Goal: Transaction & Acquisition: Purchase product/service

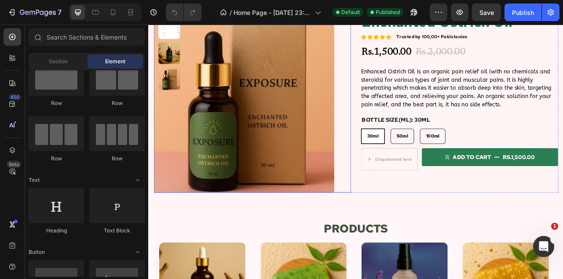
radio input "false"
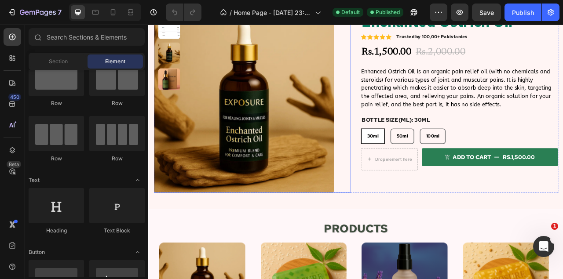
scroll to position [645, 0]
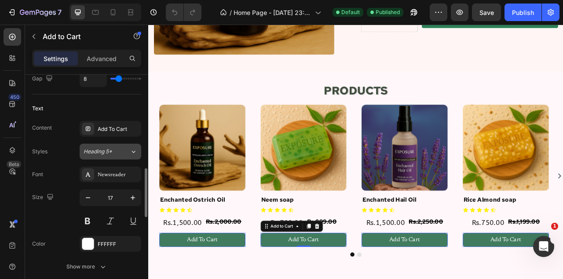
scroll to position [469, 0]
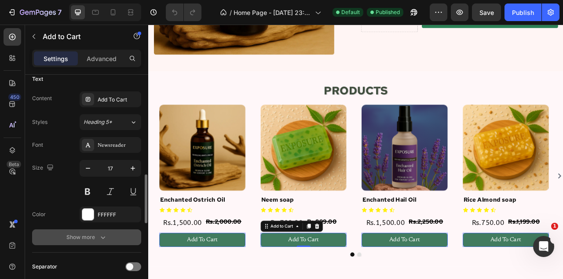
click at [113, 232] on button "Show more" at bounding box center [86, 238] width 109 height 16
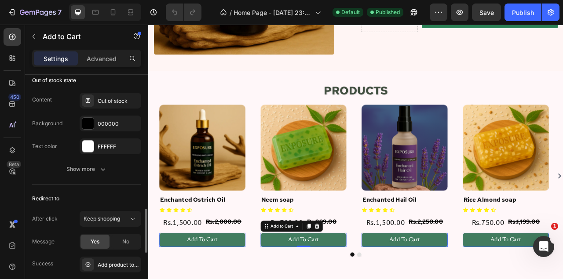
scroll to position [907, 0]
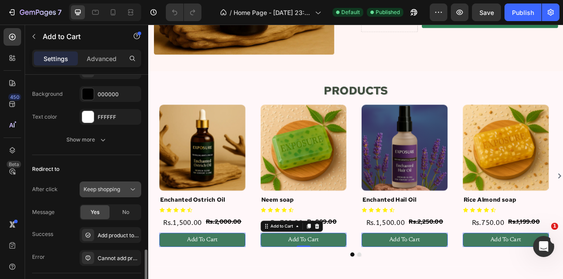
click at [102, 191] on button "Keep shopping" at bounding box center [111, 190] width 62 height 16
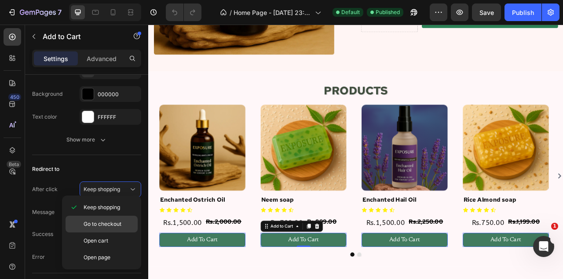
click at [104, 224] on span "Go to checkout" at bounding box center [103, 224] width 38 height 8
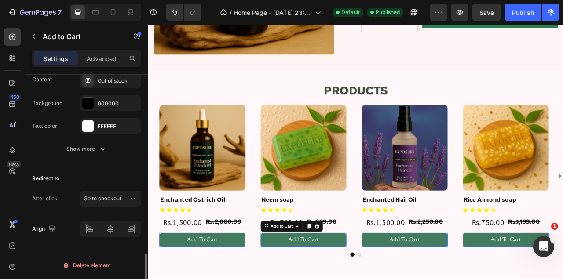
scroll to position [894, 0]
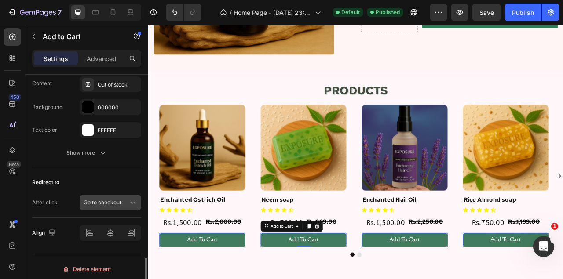
click at [106, 204] on button "Go to checkout" at bounding box center [111, 203] width 62 height 16
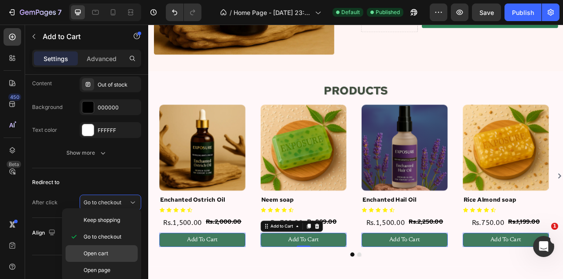
click at [102, 250] on span "Open cart" at bounding box center [96, 254] width 25 height 8
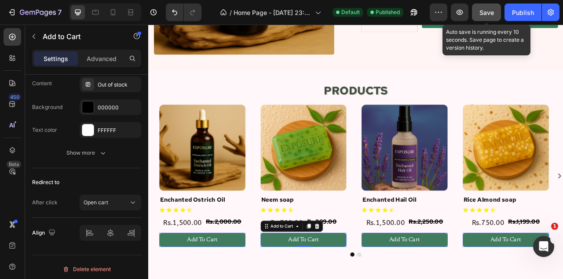
click at [485, 9] on span "Save" at bounding box center [486, 12] width 15 height 7
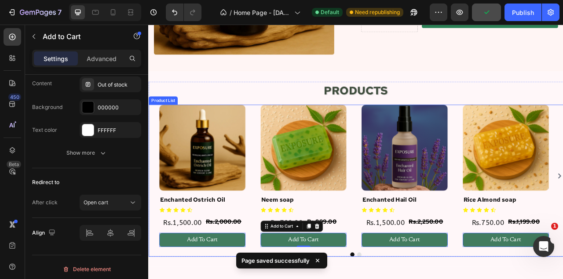
click at [415, 279] on div "Product Images Enchanted Ostrich Oil Product Title Icon Icon Icon Icon Icon Ico…" at bounding box center [412, 217] width 500 height 181
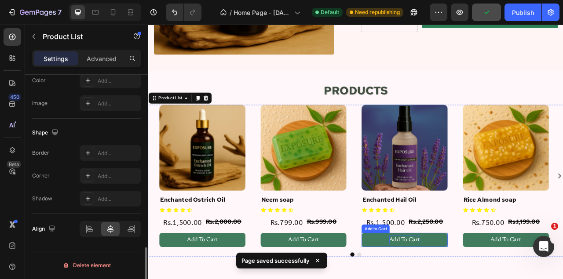
scroll to position [0, 0]
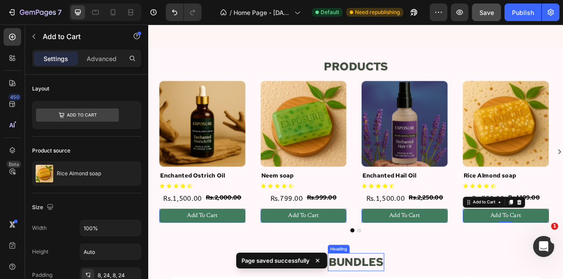
scroll to position [732, 0]
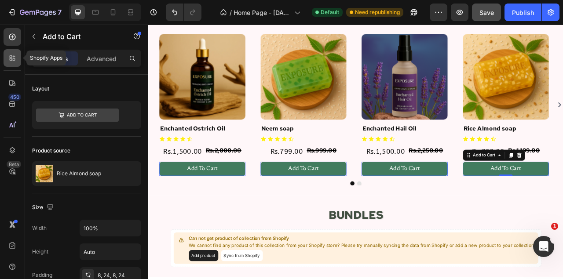
click at [12, 53] on div at bounding box center [13, 58] width 18 height 18
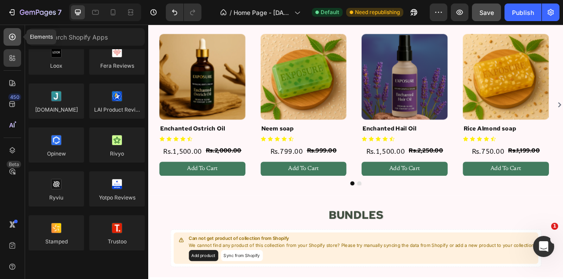
click at [12, 38] on icon at bounding box center [13, 37] width 4 height 4
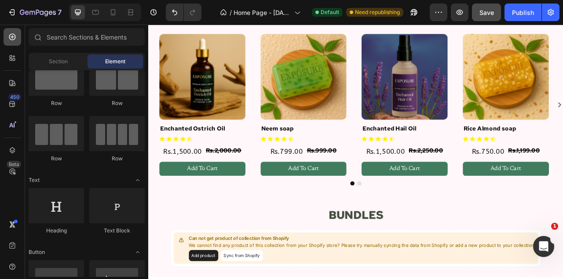
click at [12, 38] on icon at bounding box center [13, 37] width 4 height 4
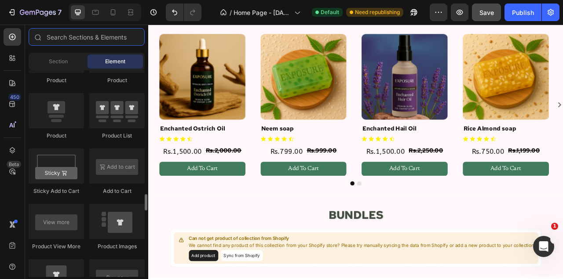
scroll to position [1200, 0]
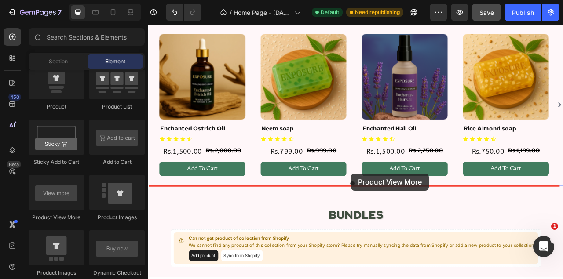
drag, startPoint x: 196, startPoint y: 220, endPoint x: 405, endPoint y: 215, distance: 209.3
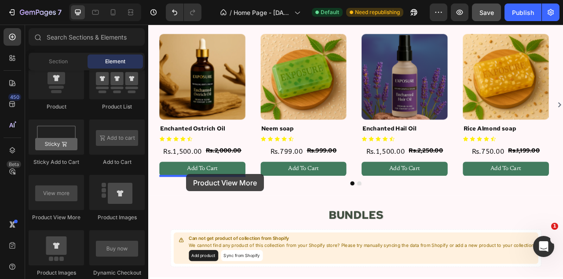
drag, startPoint x: 282, startPoint y: 199, endPoint x: 196, endPoint y: 215, distance: 87.3
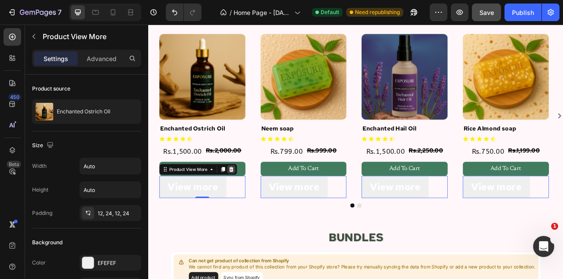
click at [253, 210] on icon at bounding box center [253, 208] width 7 height 7
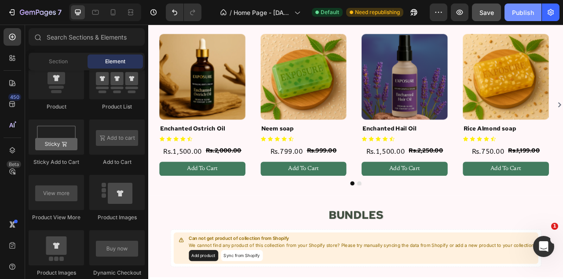
click at [513, 4] on button "Publish" at bounding box center [522, 13] width 37 height 18
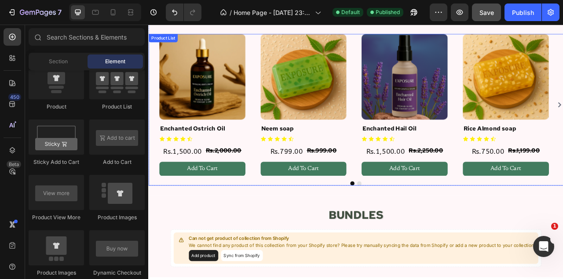
click at [263, 209] on button "Add To Cart" at bounding box center [216, 208] width 109 height 18
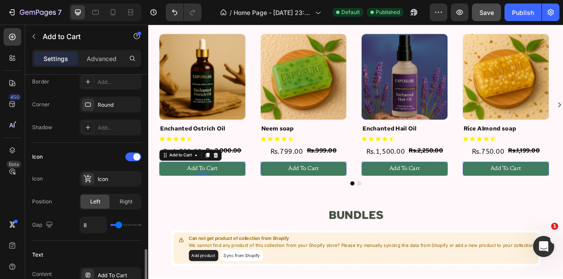
scroll to position [381, 0]
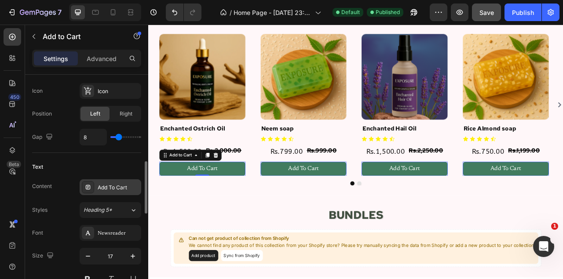
click at [120, 186] on div "Add To Cart" at bounding box center [118, 188] width 41 height 8
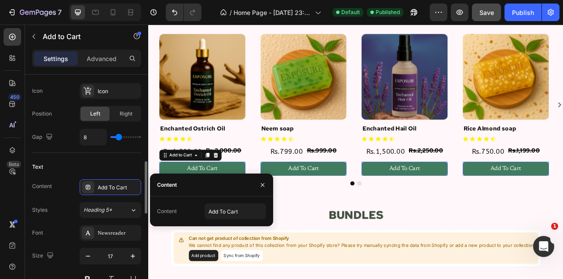
click at [67, 193] on div "Content Add To Cart Styles Heading 5* Font Newsreader Size 17 Color FFFFFF Show…" at bounding box center [86, 256] width 109 height 154
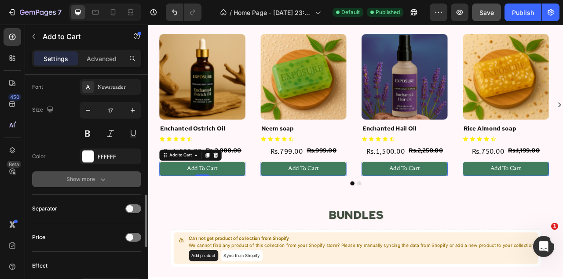
click at [89, 182] on button "Show more" at bounding box center [86, 179] width 109 height 16
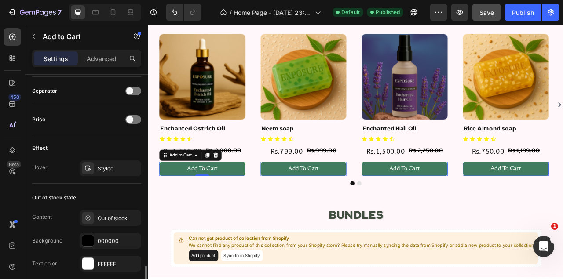
scroll to position [790, 0]
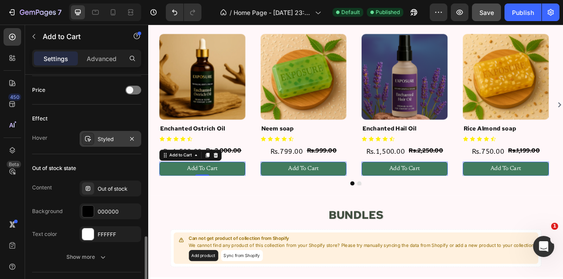
click at [115, 136] on div "Styled" at bounding box center [111, 139] width 26 height 8
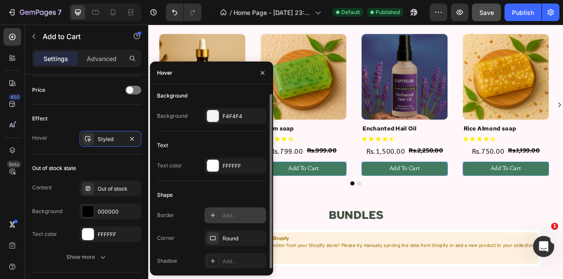
scroll to position [0, 0]
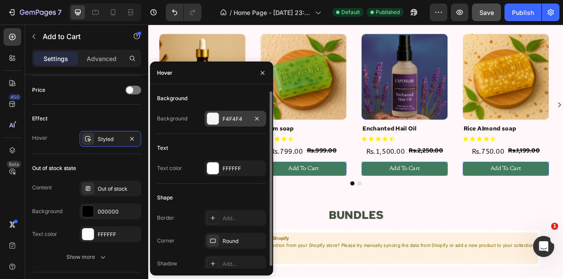
click at [232, 123] on div "F4F4F4" at bounding box center [235, 119] width 26 height 8
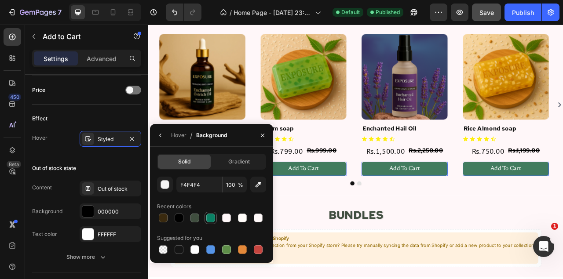
click at [209, 219] on div at bounding box center [210, 218] width 9 height 9
click at [181, 222] on div at bounding box center [179, 218] width 9 height 9
click at [209, 219] on div at bounding box center [210, 218] width 9 height 9
type input "0B8064"
click at [179, 135] on div "Hover" at bounding box center [178, 135] width 15 height 8
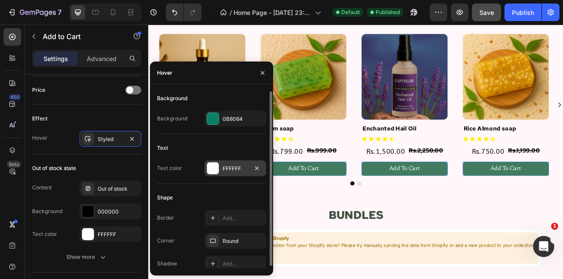
click at [233, 164] on div "FFFFFF" at bounding box center [235, 168] width 62 height 16
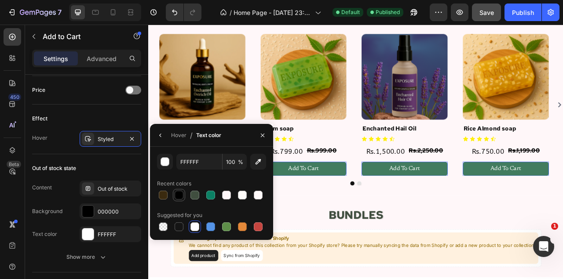
click at [185, 195] on div at bounding box center [179, 195] width 12 height 12
type input "000000"
click at [263, 139] on button "button" at bounding box center [262, 135] width 14 height 14
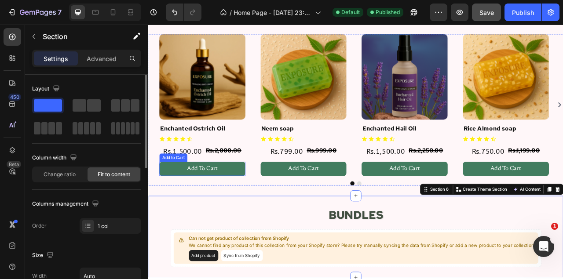
click at [237, 208] on button "Add To Cart" at bounding box center [216, 208] width 109 height 18
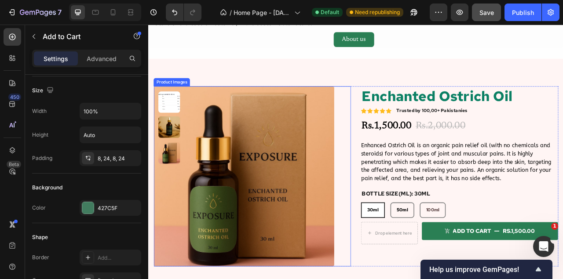
scroll to position [381, 0]
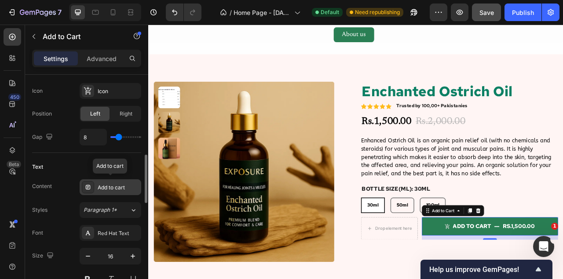
click at [99, 187] on div "Add to cart" at bounding box center [118, 188] width 41 height 8
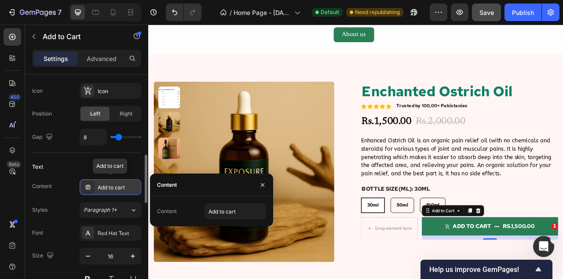
click at [99, 187] on div "Add to cart" at bounding box center [118, 188] width 41 height 8
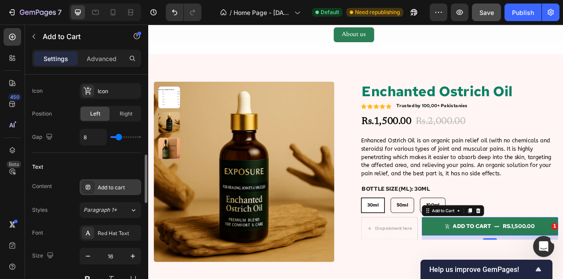
click at [96, 182] on div "Add to cart" at bounding box center [111, 187] width 62 height 16
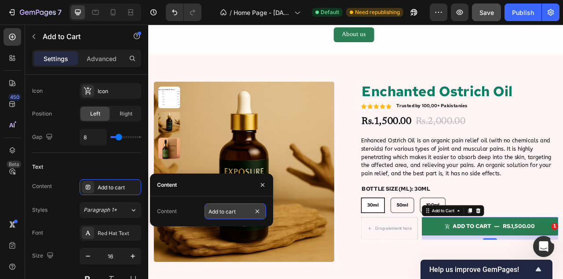
click at [237, 215] on input "Add to cart" at bounding box center [235, 212] width 62 height 16
type input "But Now"
